Goal: Task Accomplishment & Management: Manage account settings

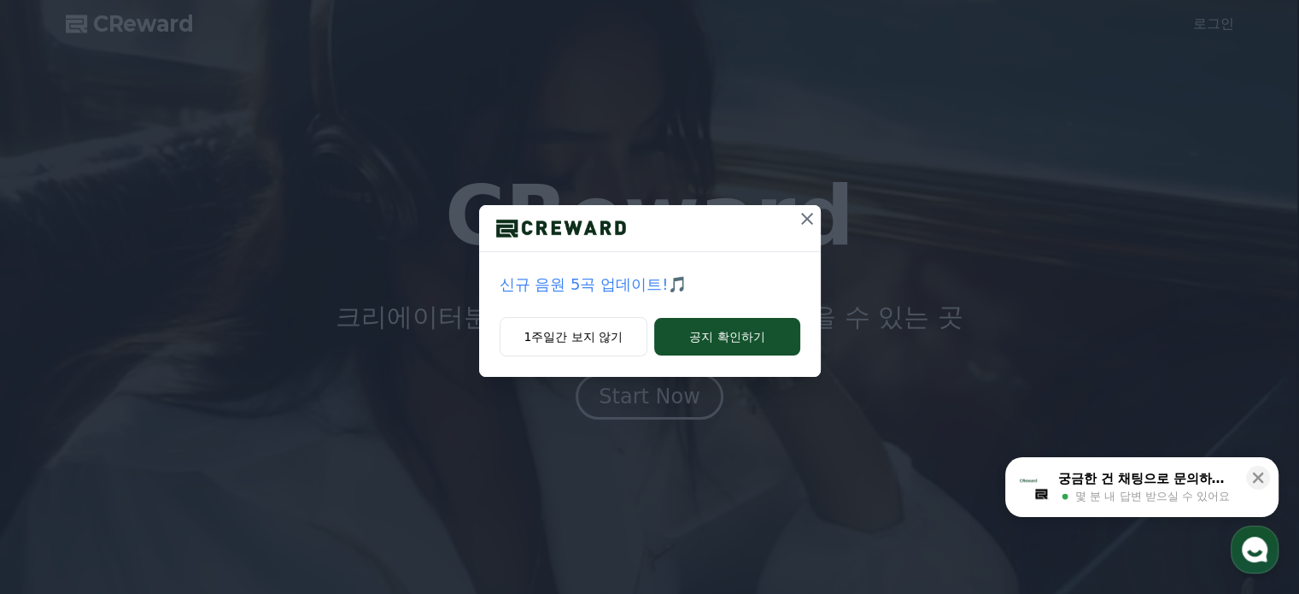
click at [803, 219] on icon at bounding box center [807, 218] width 21 height 21
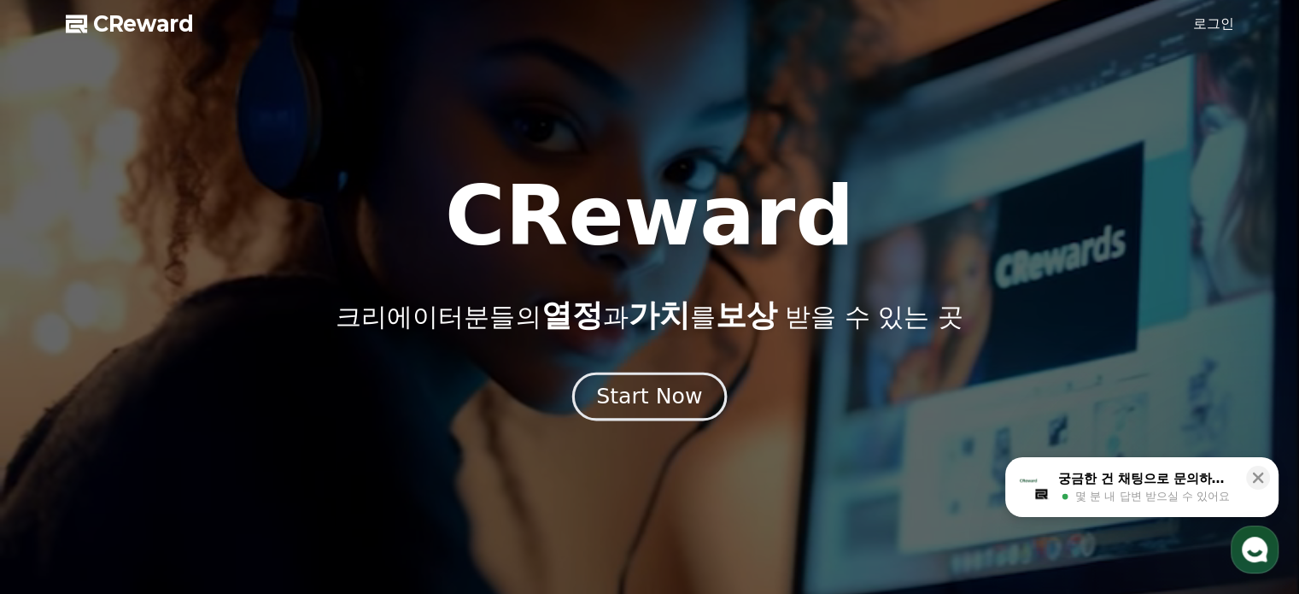
click at [639, 396] on div "Start Now" at bounding box center [649, 396] width 106 height 29
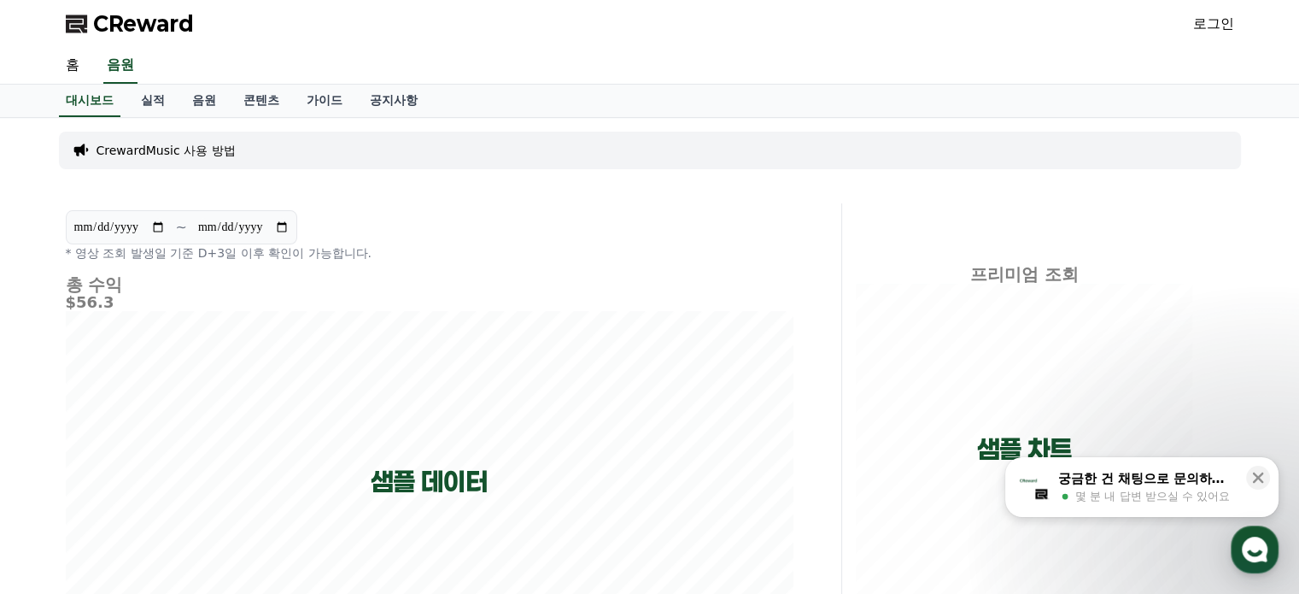
click at [1198, 9] on div "CReward 로그인" at bounding box center [650, 24] width 1196 height 48
click at [1204, 16] on link "로그인" at bounding box center [1213, 24] width 41 height 21
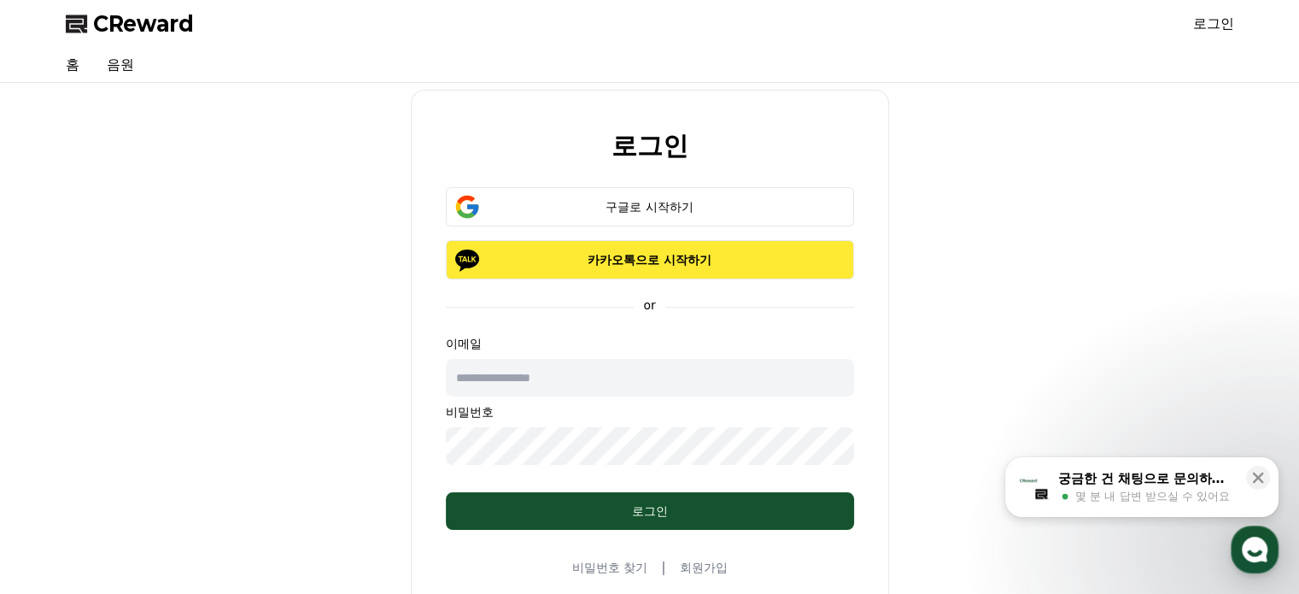
click at [653, 251] on p "카카오톡으로 시작하기" at bounding box center [650, 259] width 359 height 17
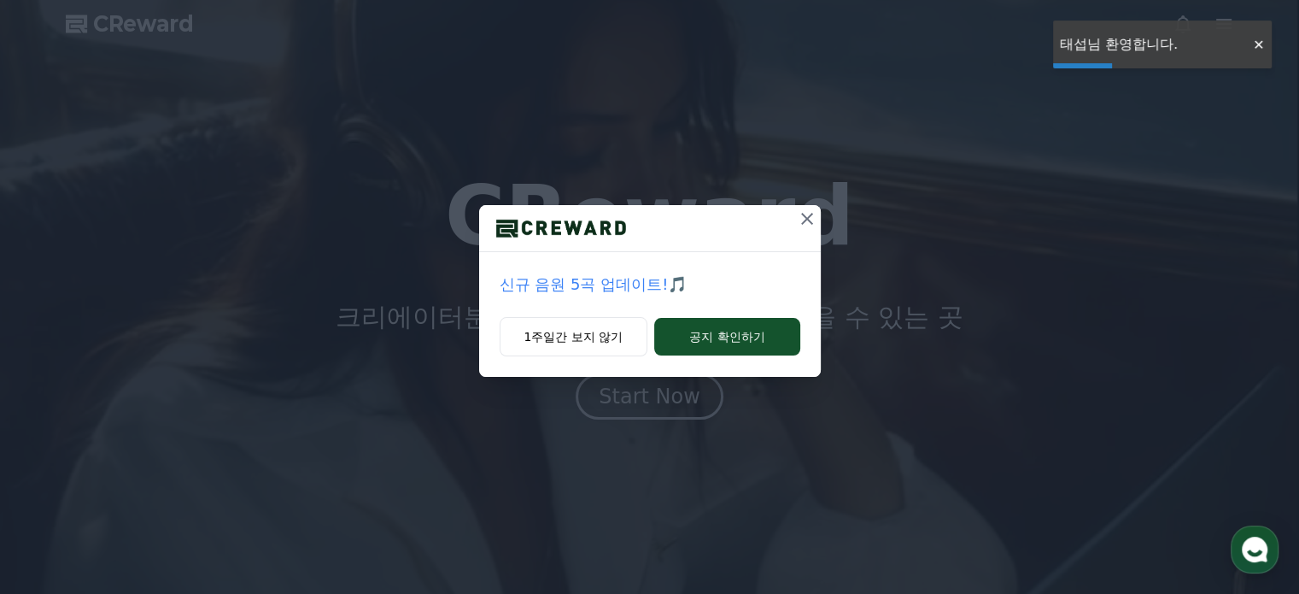
click at [1257, 48] on div at bounding box center [1258, 45] width 27 height 16
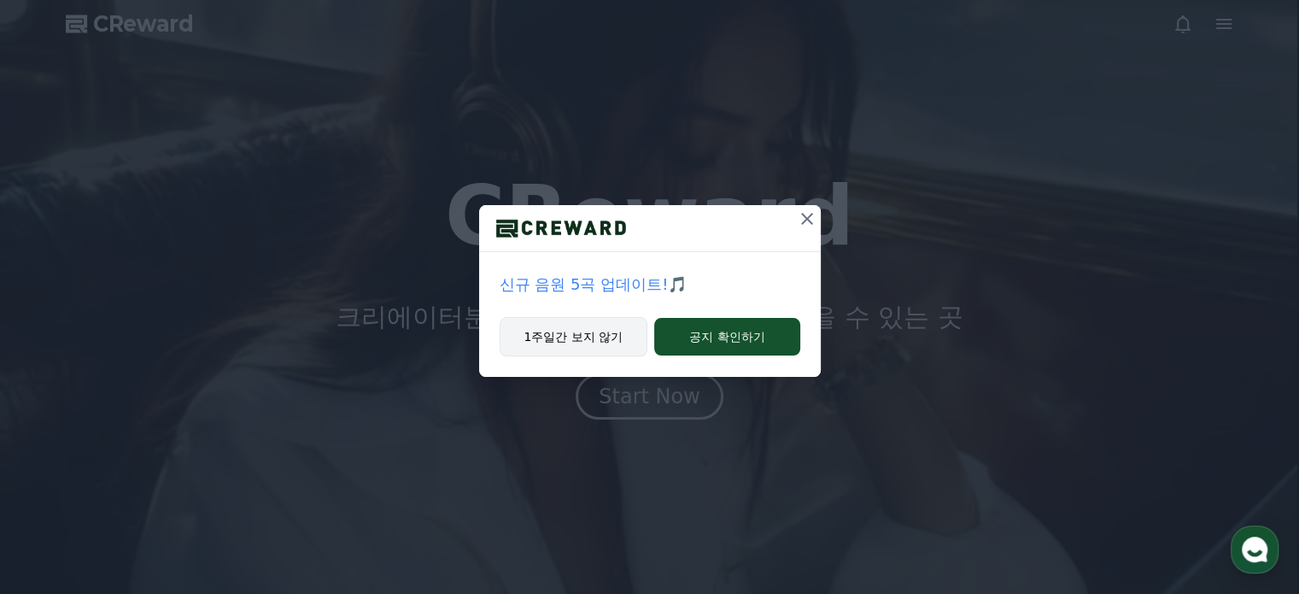
click at [613, 353] on button "1주일간 보지 않기" at bounding box center [574, 336] width 149 height 39
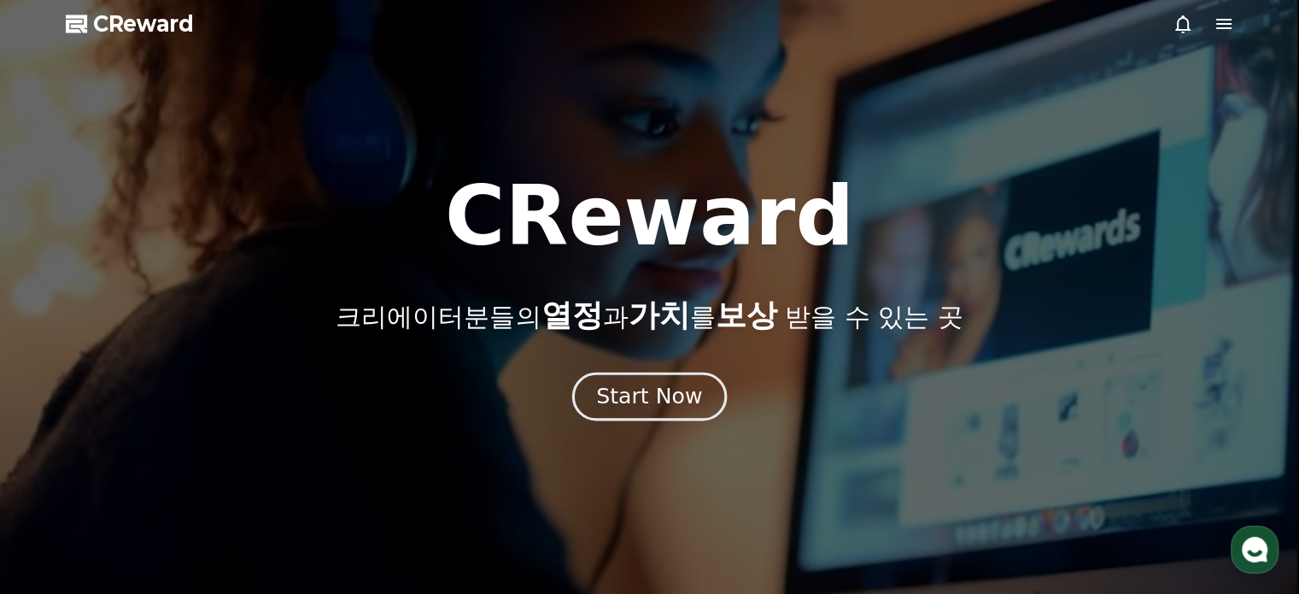
click at [651, 389] on div "Start Now" at bounding box center [649, 396] width 106 height 29
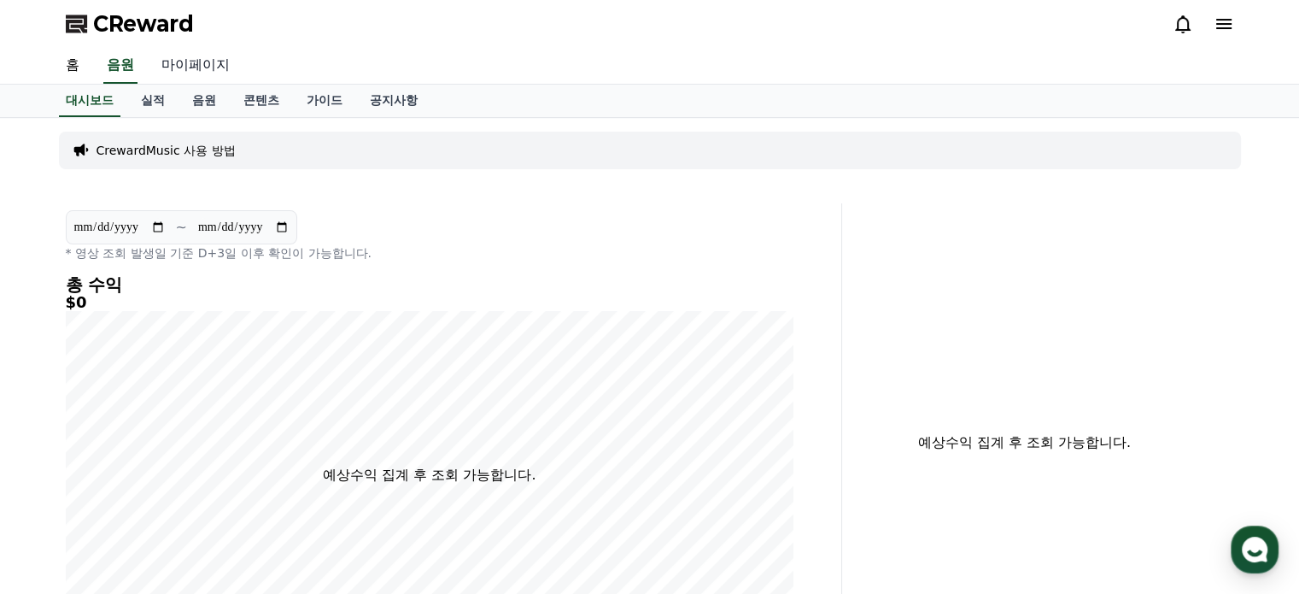
click at [191, 67] on link "마이페이지" at bounding box center [196, 66] width 96 height 36
select select "**********"
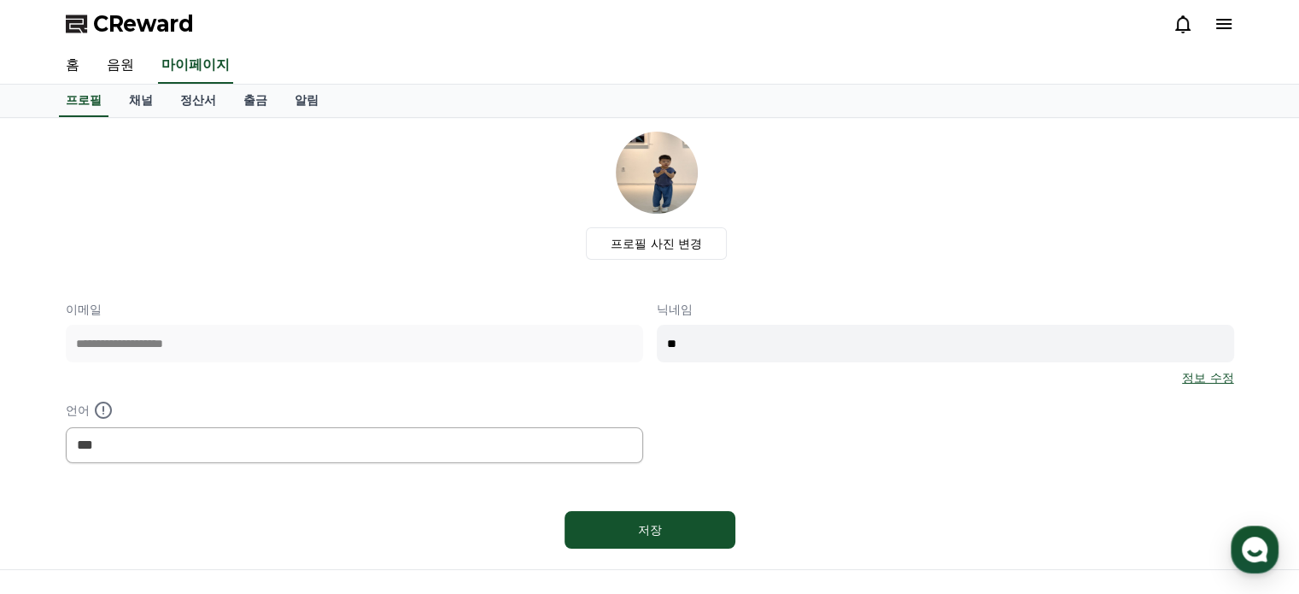
click at [1210, 21] on div at bounding box center [1204, 24] width 62 height 21
click at [1220, 22] on icon at bounding box center [1224, 24] width 21 height 21
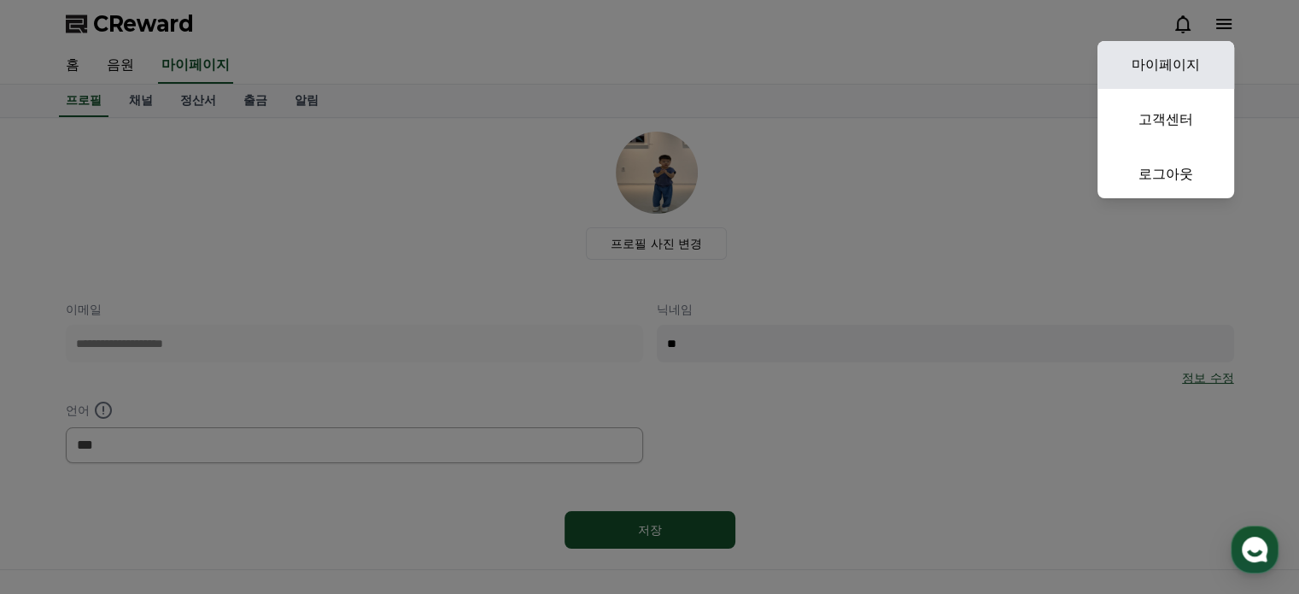
click at [1181, 68] on link "마이페이지" at bounding box center [1166, 65] width 137 height 48
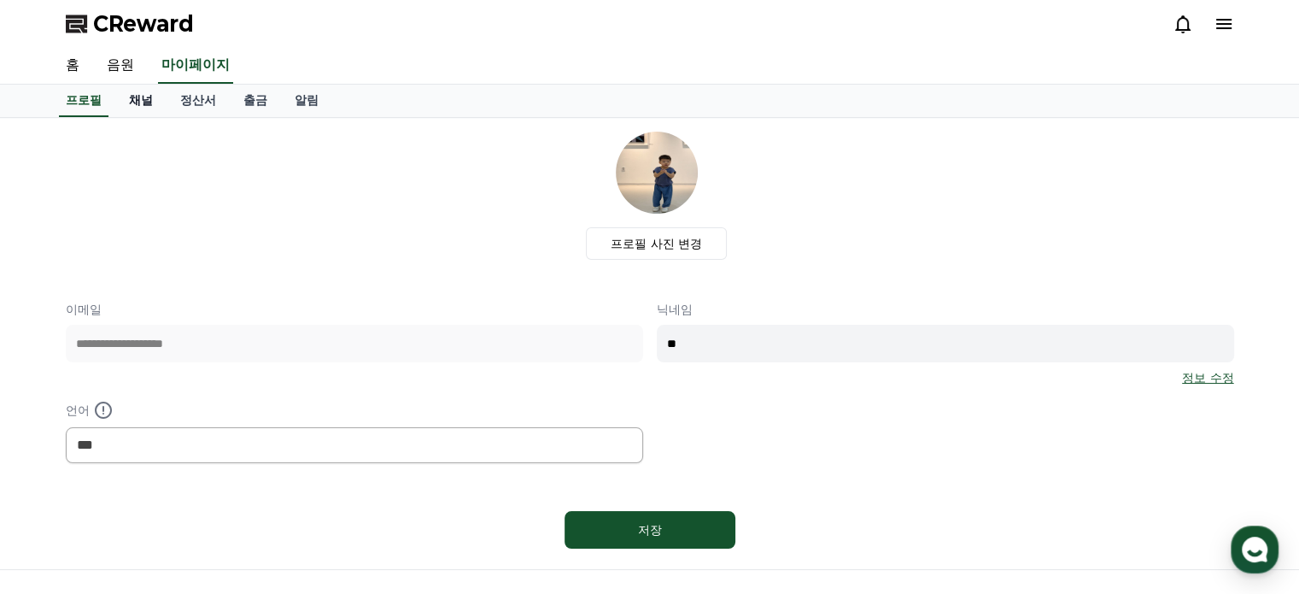
click at [133, 102] on link "채널" at bounding box center [140, 101] width 51 height 32
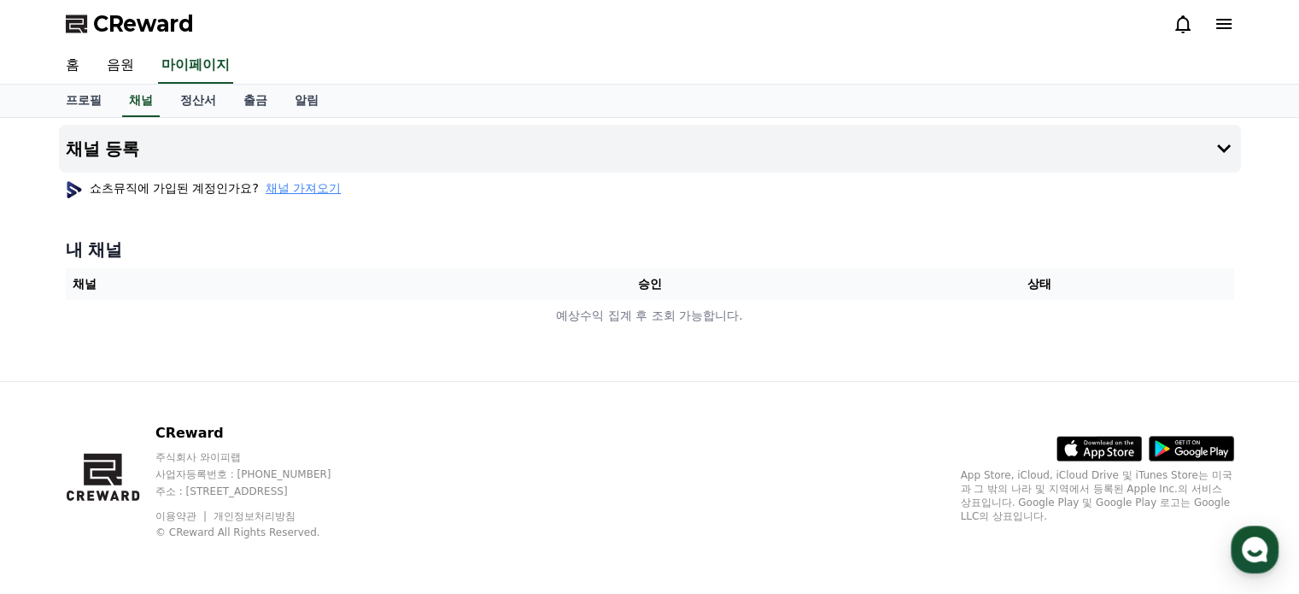
click at [296, 186] on span "채널 가져오기" at bounding box center [303, 187] width 75 height 17
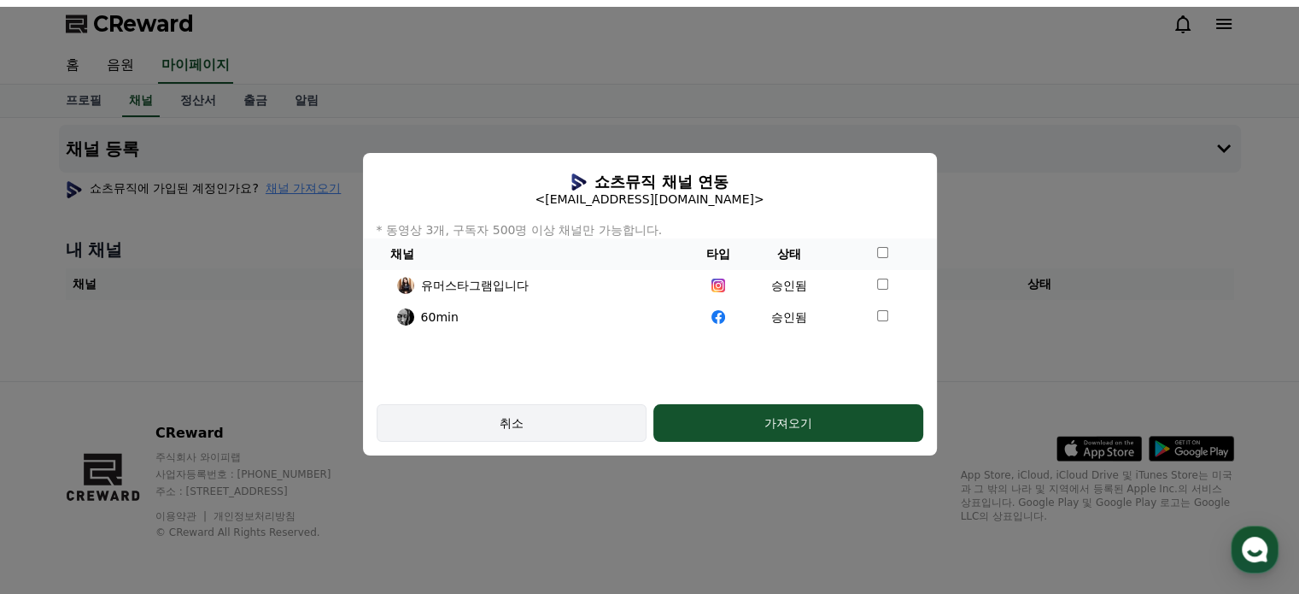
click at [589, 431] on button "취소" at bounding box center [512, 423] width 270 height 38
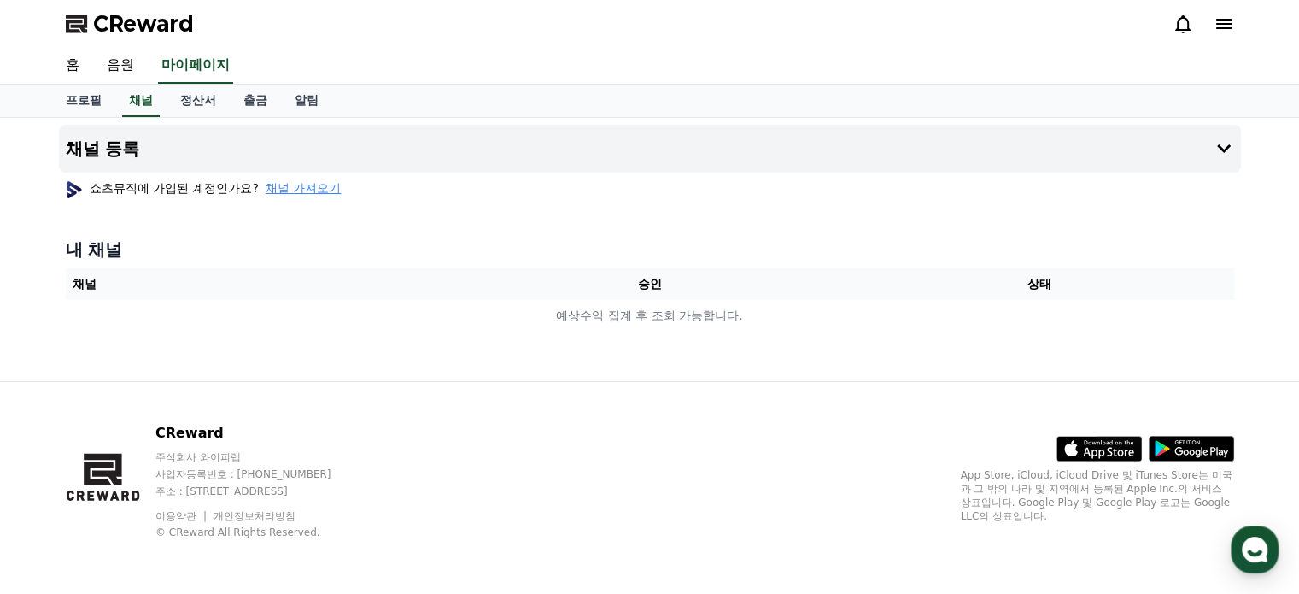
click at [468, 285] on th "승인" at bounding box center [649, 284] width 390 height 32
click at [192, 142] on button "채널 등록" at bounding box center [650, 149] width 1182 height 48
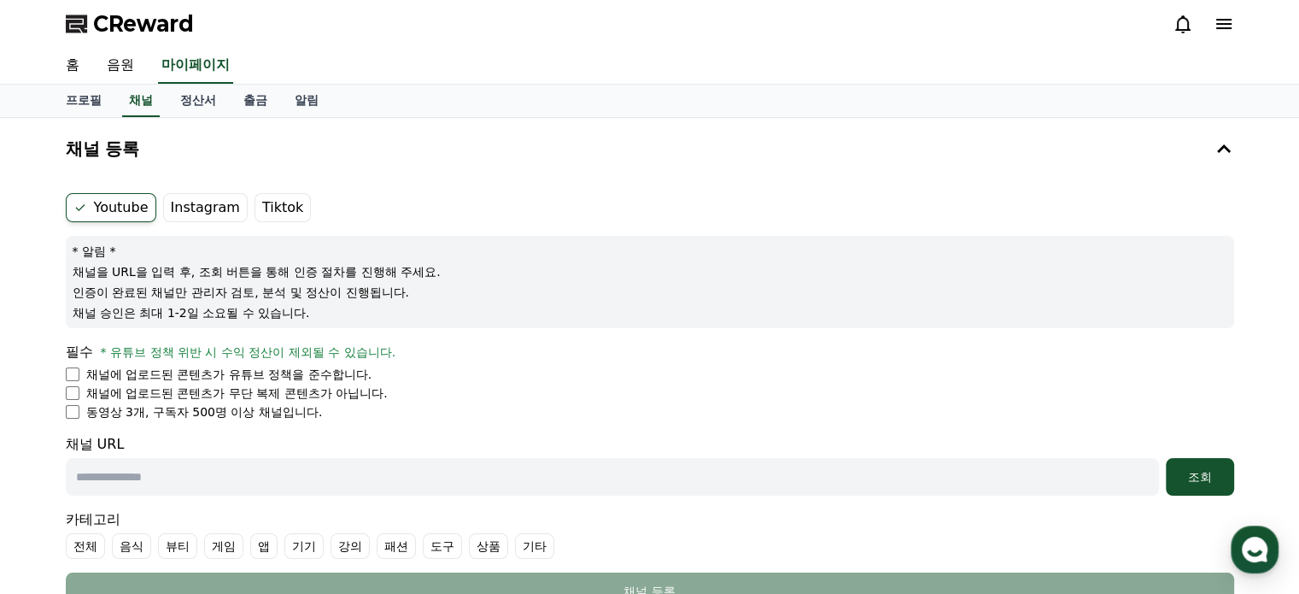
click at [195, 208] on label "Instagram" at bounding box center [205, 207] width 85 height 29
click at [287, 197] on label "Tiktok" at bounding box center [283, 207] width 56 height 29
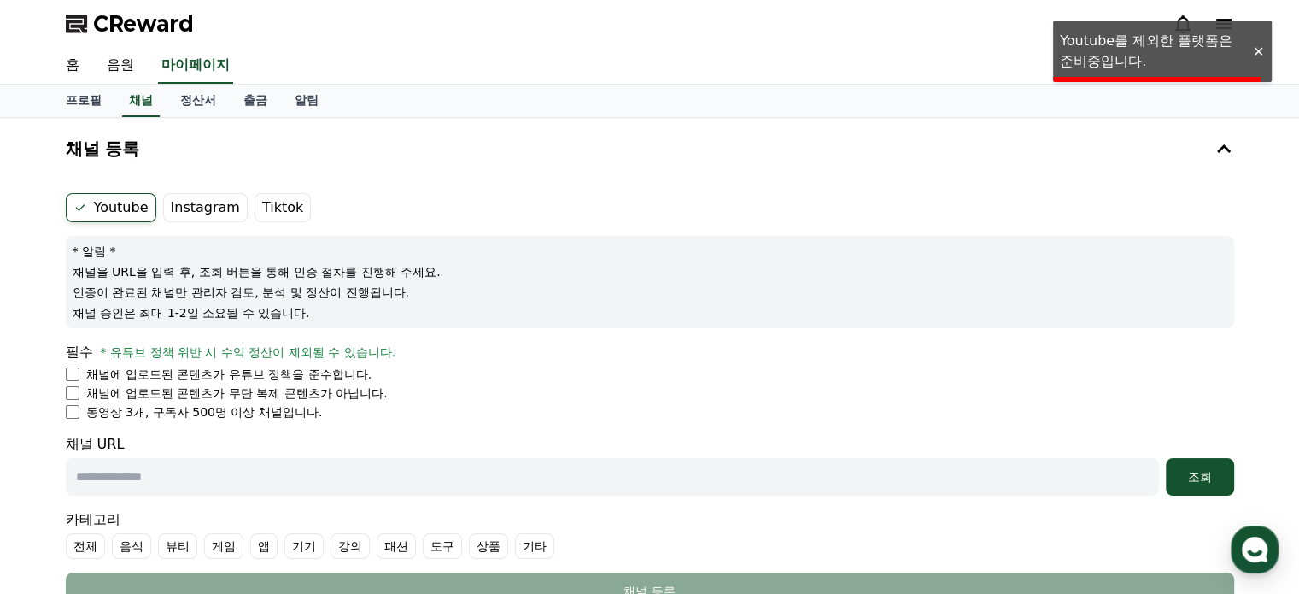
click at [224, 204] on label "Instagram" at bounding box center [205, 207] width 85 height 29
